Goal: Find contact information: Obtain details needed to contact an individual or organization

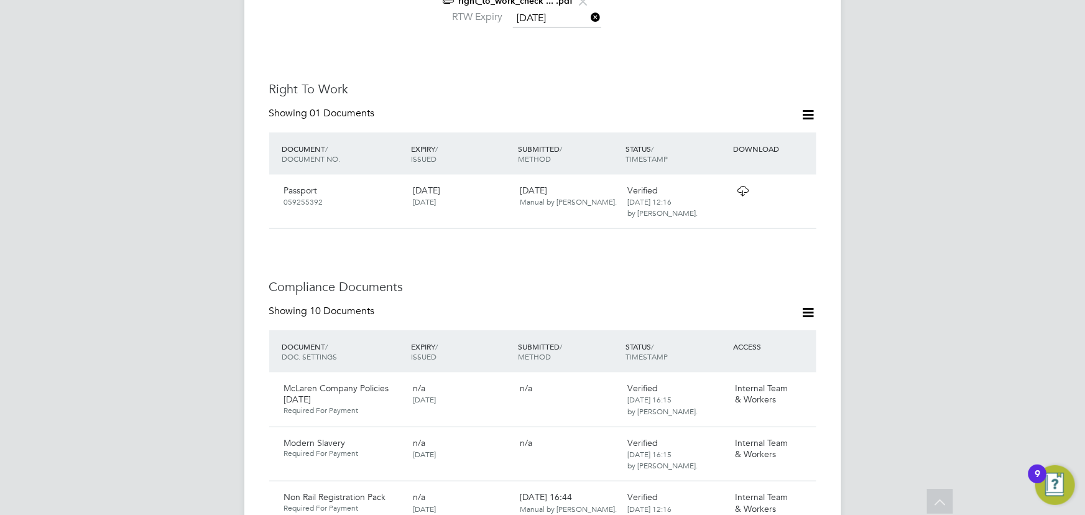
scroll to position [12, 101]
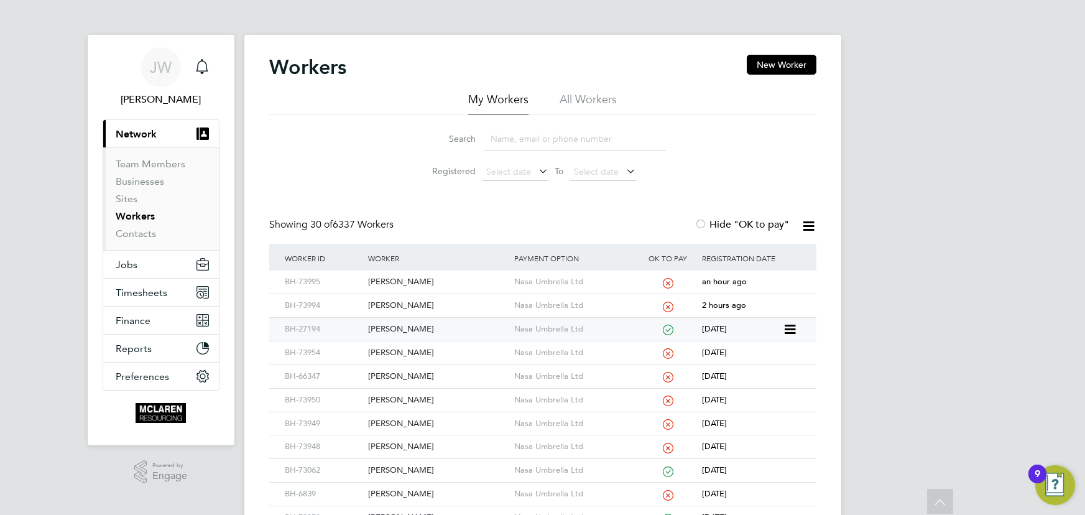
scroll to position [203, 0]
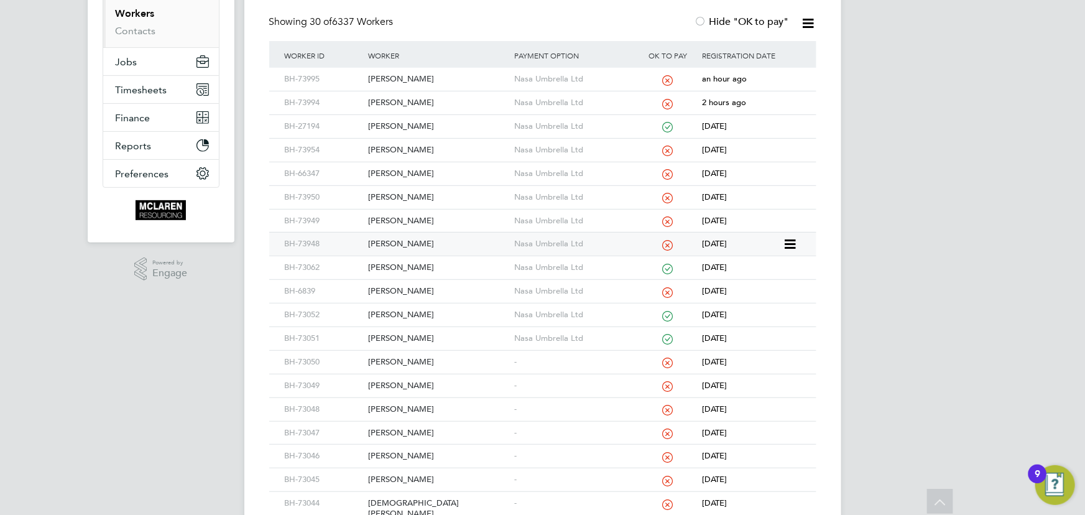
click at [400, 241] on div "[PERSON_NAME]" at bounding box center [438, 243] width 146 height 23
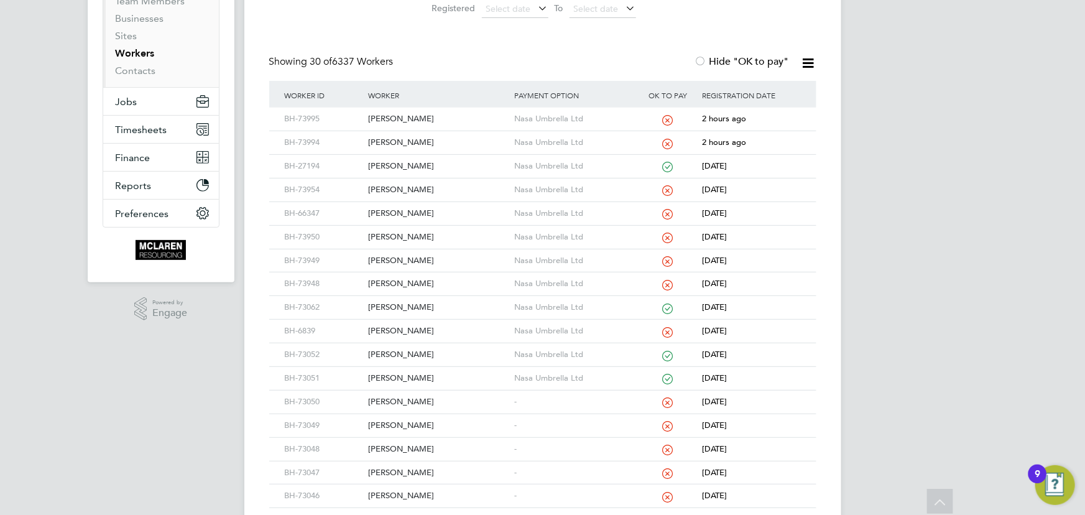
scroll to position [0, 0]
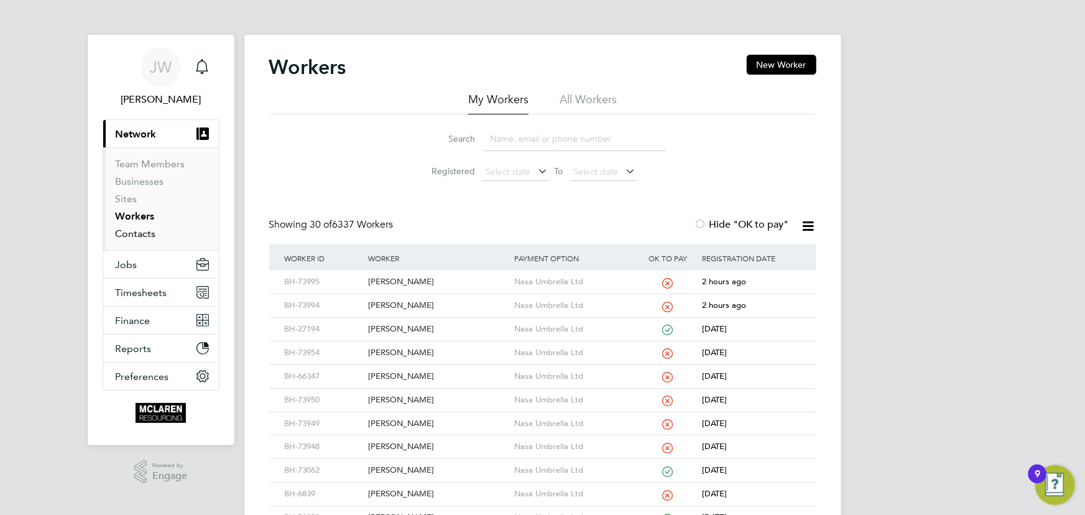
click at [141, 229] on link "Contacts" at bounding box center [136, 234] width 40 height 12
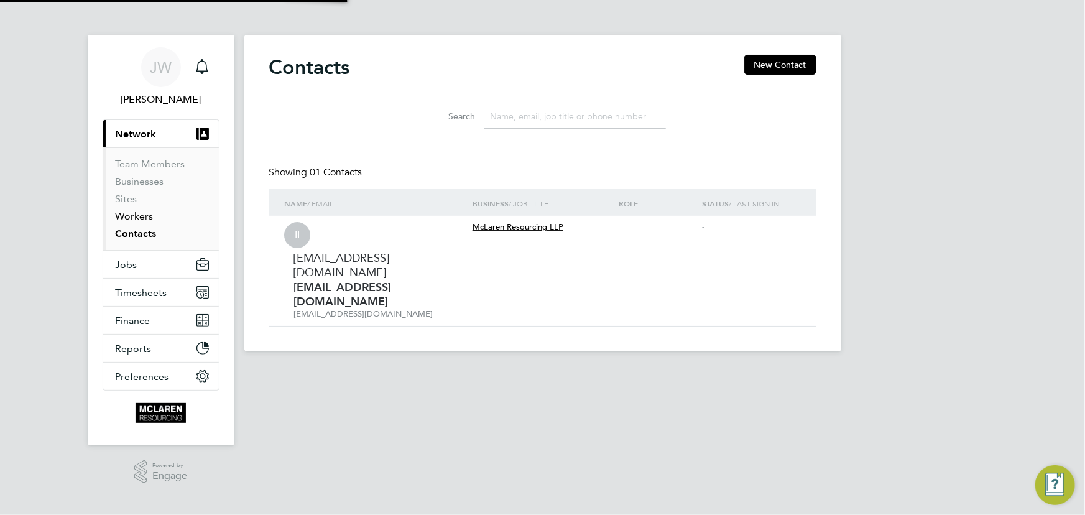
click at [138, 218] on link "Workers" at bounding box center [135, 216] width 38 height 12
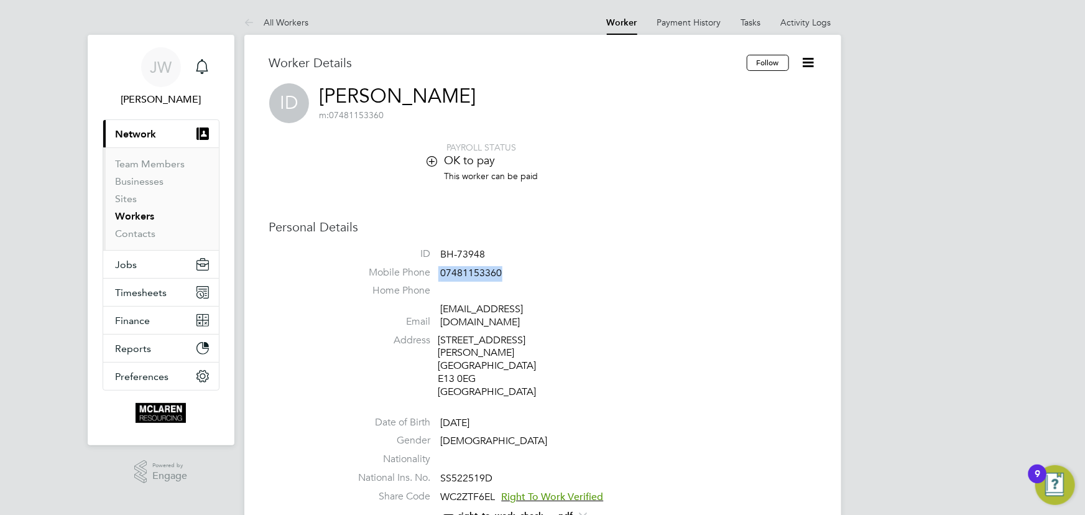
drag, startPoint x: 438, startPoint y: 275, endPoint x: 544, endPoint y: 273, distance: 106.3
click at [544, 273] on li "Mobile Phone [PHONE_NUMBER]" at bounding box center [580, 275] width 472 height 19
drag, startPoint x: 441, startPoint y: 265, endPoint x: 681, endPoint y: 191, distance: 250.3
click at [722, 168] on li "OK to pay" at bounding box center [580, 161] width 472 height 17
click at [459, 272] on span "07481153360" at bounding box center [472, 273] width 62 height 12
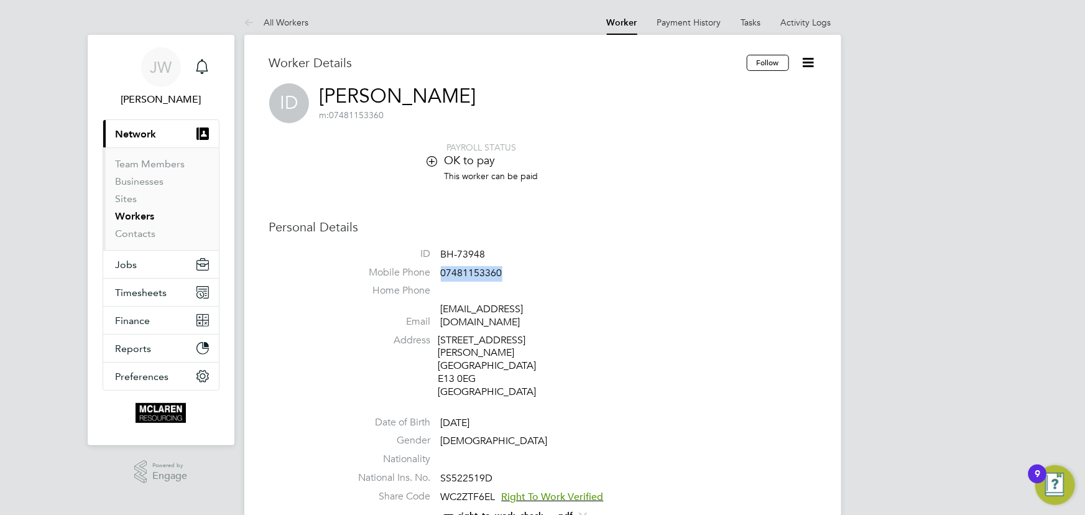
drag, startPoint x: 440, startPoint y: 273, endPoint x: 522, endPoint y: 273, distance: 82.1
click at [522, 273] on li "Mobile Phone 07481153360" at bounding box center [580, 275] width 472 height 19
copy span "07481153360"
drag, startPoint x: 137, startPoint y: 234, endPoint x: 137, endPoint y: 223, distance: 10.6
click at [137, 234] on link "Contacts" at bounding box center [136, 234] width 40 height 12
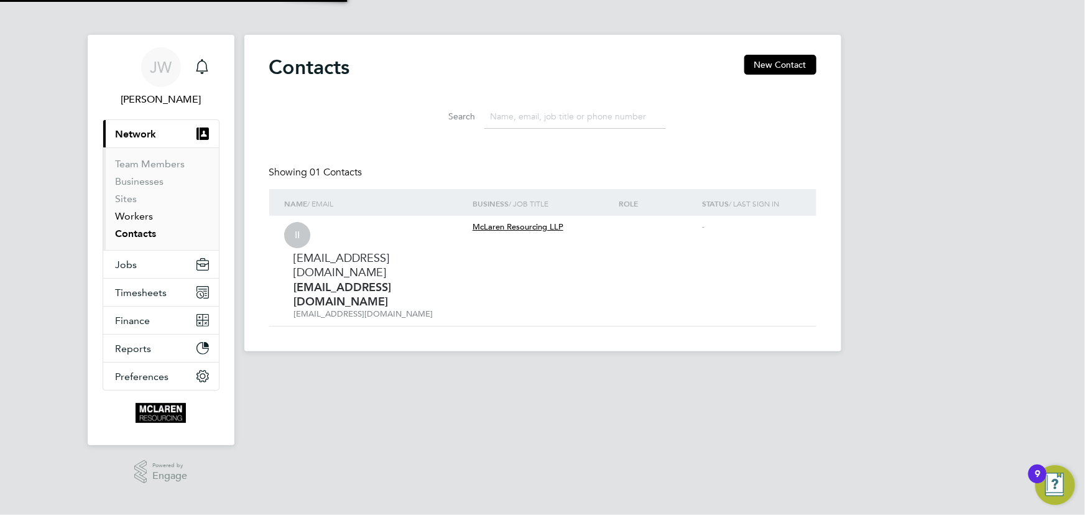
click at [136, 216] on link "Workers" at bounding box center [135, 216] width 38 height 12
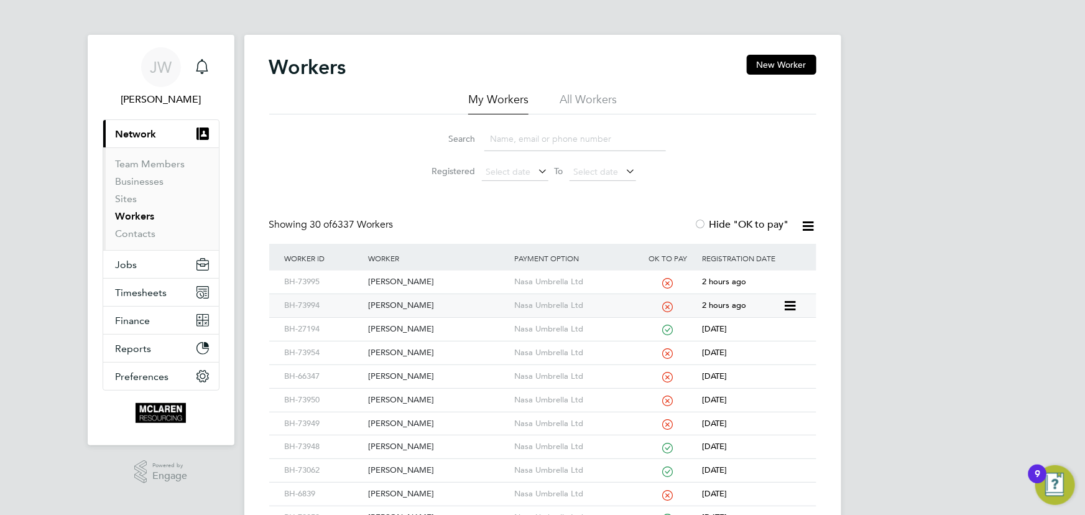
scroll to position [56, 0]
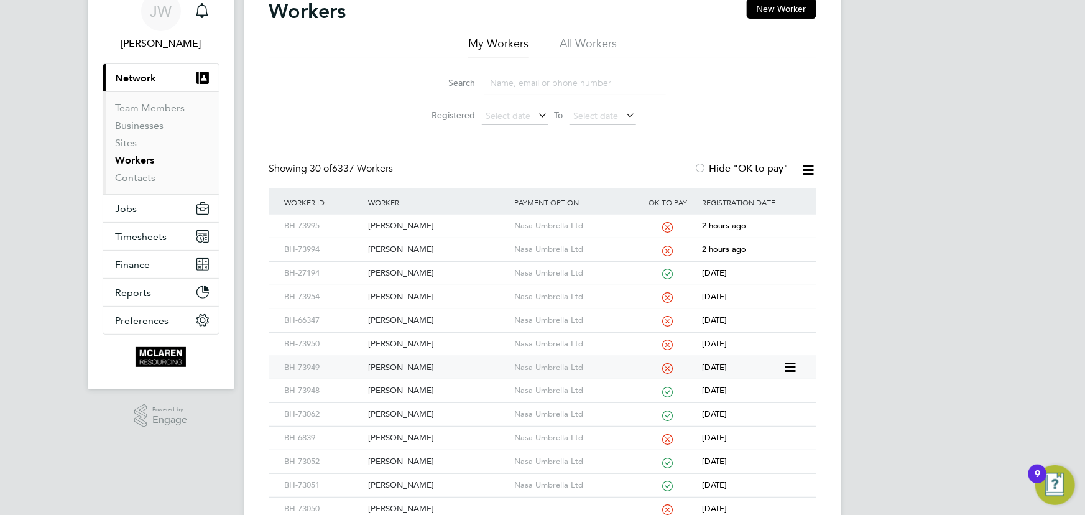
click at [416, 364] on div "Adekunle Martins" at bounding box center [438, 367] width 146 height 23
click at [420, 338] on div "Jordan Robinson" at bounding box center [438, 344] width 146 height 23
click at [411, 321] on div "[PERSON_NAME]" at bounding box center [438, 320] width 146 height 23
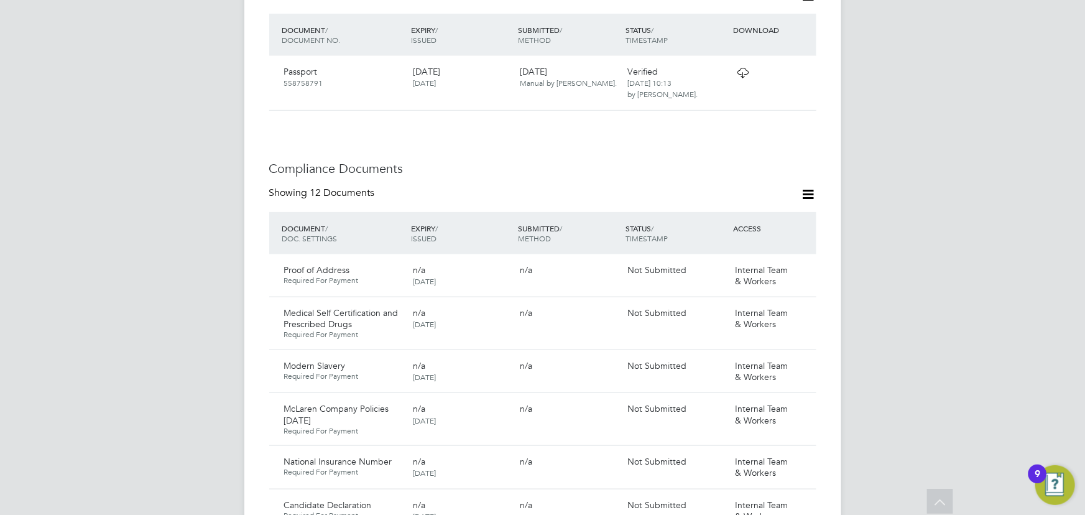
scroll to position [452, 0]
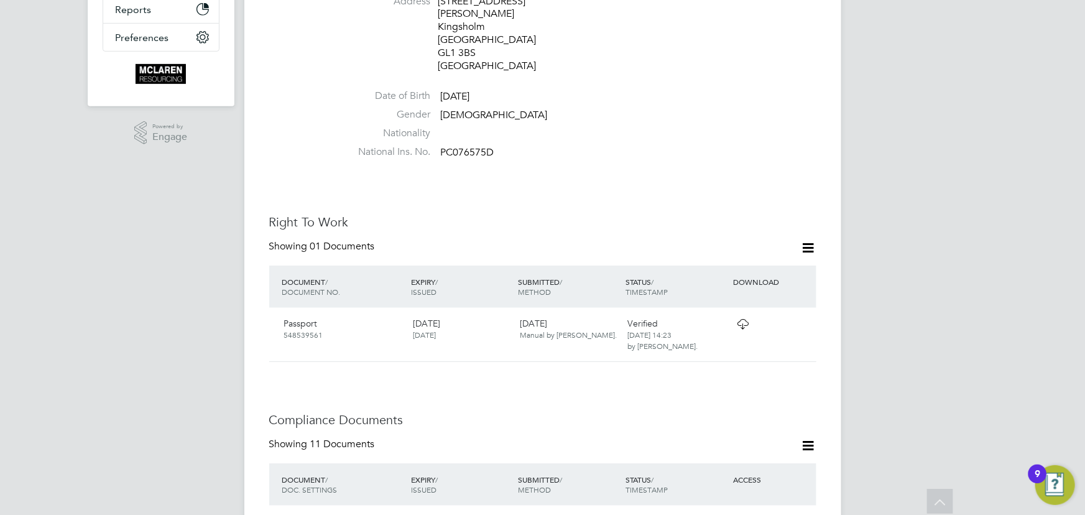
scroll to position [622, 0]
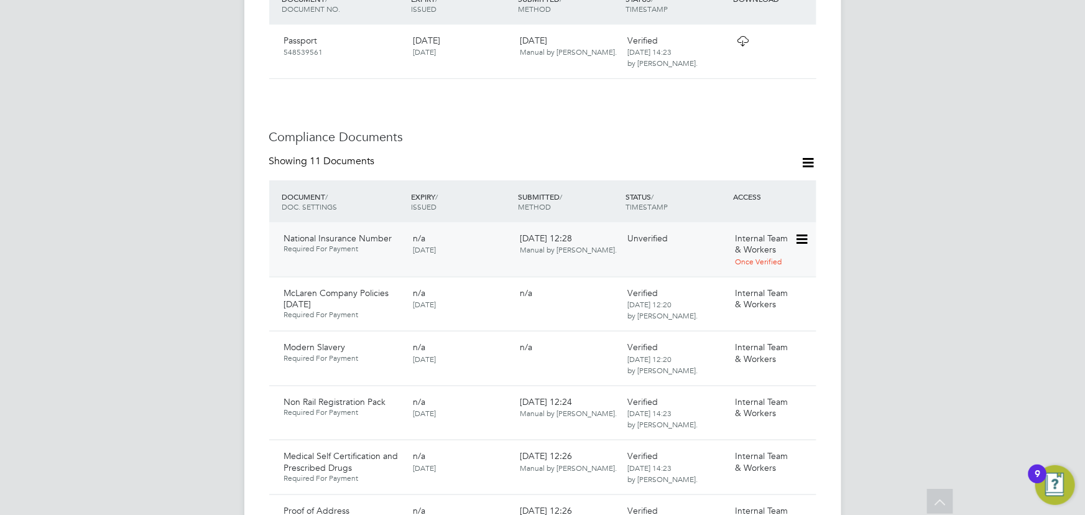
drag, startPoint x: 798, startPoint y: 211, endPoint x: 788, endPoint y: 216, distance: 10.9
click at [798, 232] on icon at bounding box center [800, 239] width 12 height 15
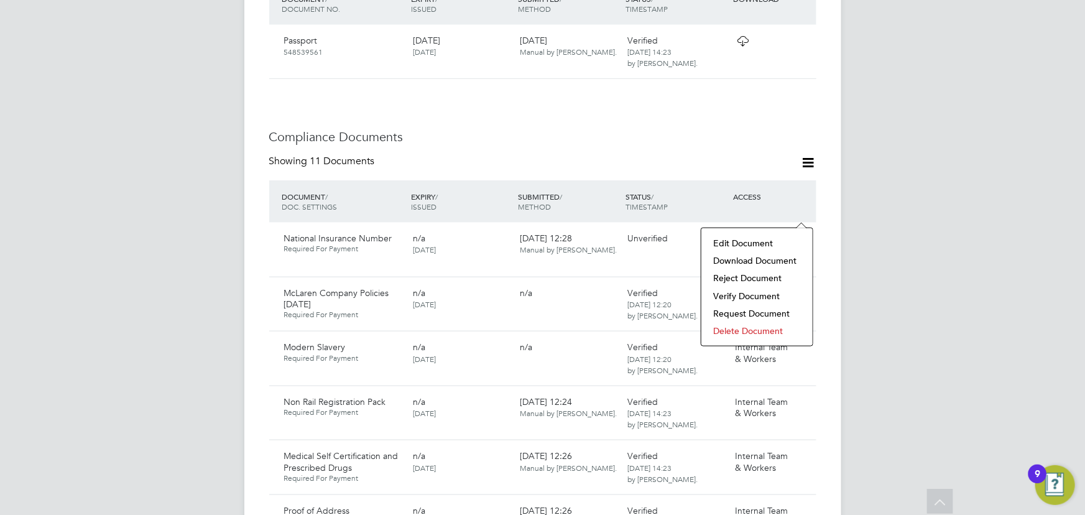
click at [744, 262] on li "Download Document" at bounding box center [756, 260] width 99 height 17
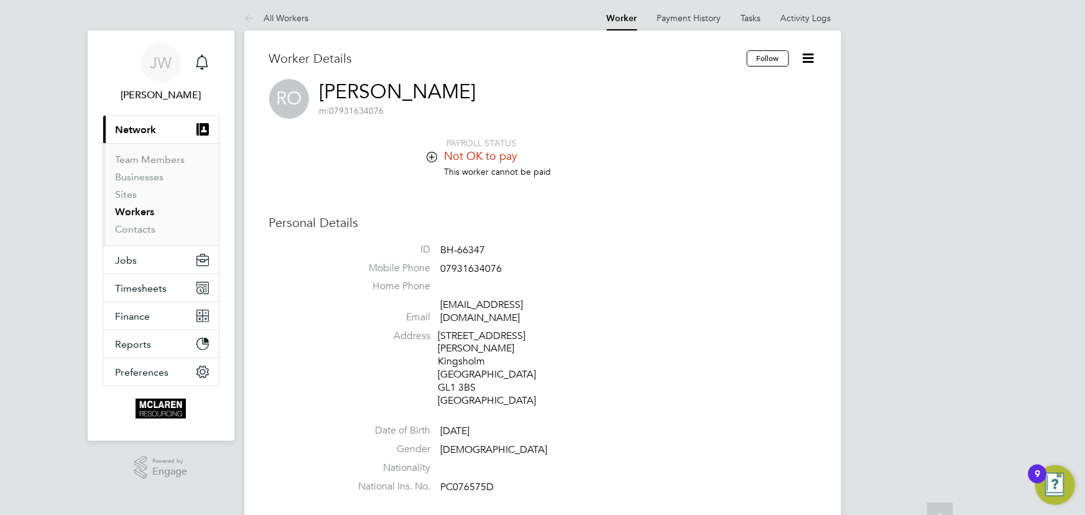
scroll to position [0, 0]
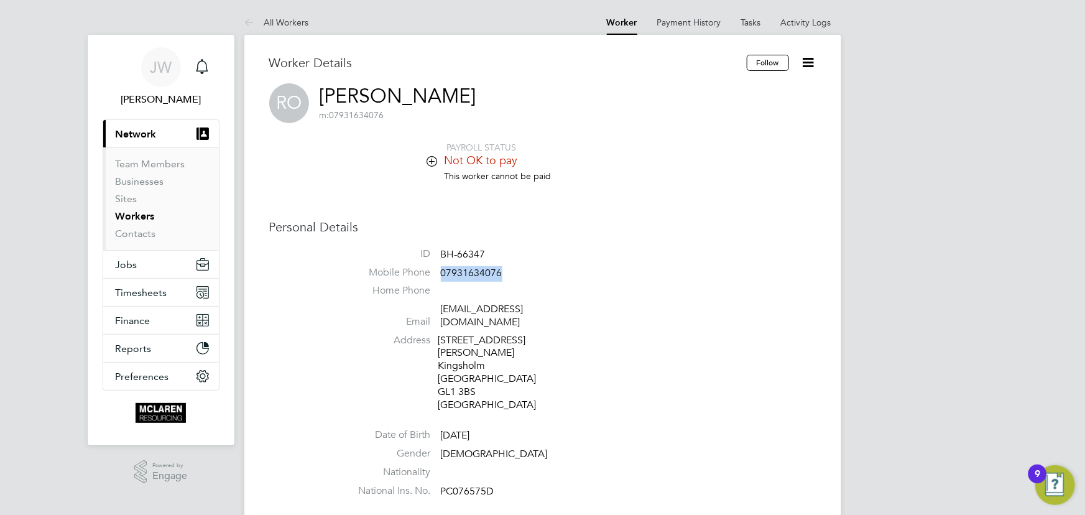
drag, startPoint x: 441, startPoint y: 272, endPoint x: 521, endPoint y: 273, distance: 79.6
click at [521, 273] on li "Mobile Phone [PHONE_NUMBER]" at bounding box center [580, 275] width 472 height 19
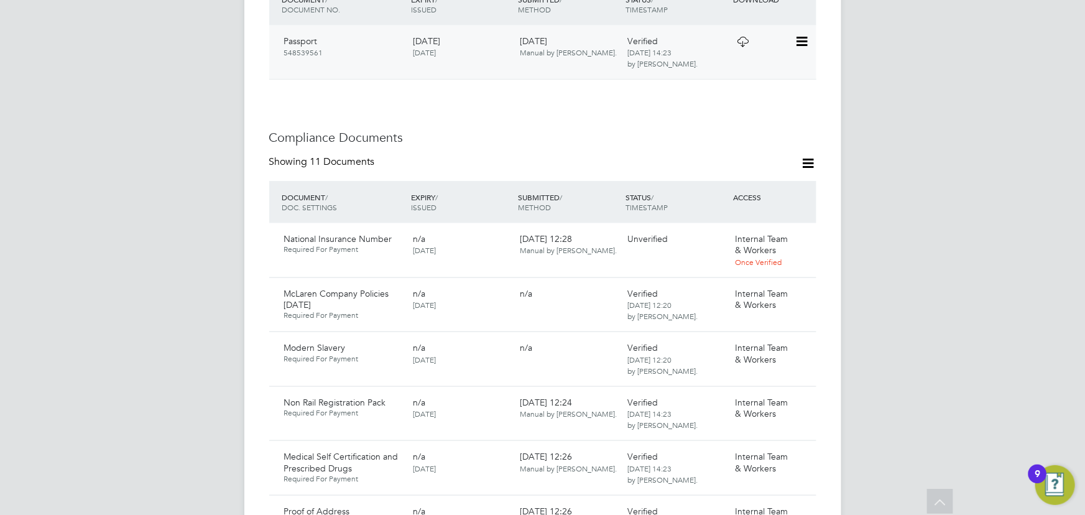
scroll to position [622, 0]
